Goal: Task Accomplishment & Management: Manage account settings

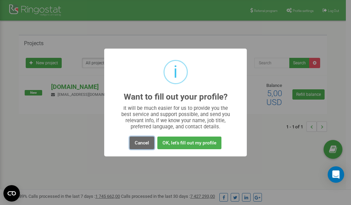
click at [136, 141] on button "Cancel" at bounding box center [142, 143] width 25 height 13
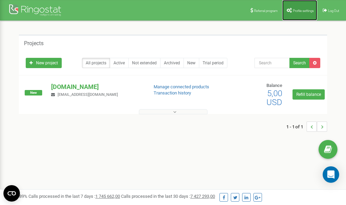
click at [299, 8] on link "Profile settings" at bounding box center [299, 10] width 35 height 21
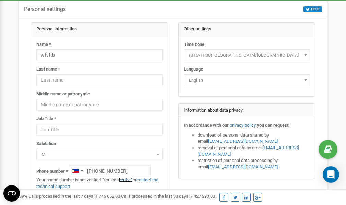
click at [128, 180] on link "verify it" at bounding box center [126, 180] width 14 height 5
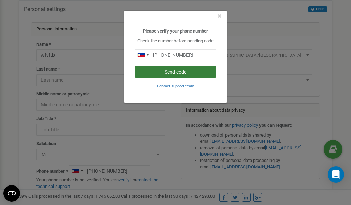
click at [168, 71] on button "Send code" at bounding box center [176, 72] width 82 height 12
